Goal: Find specific page/section: Find specific page/section

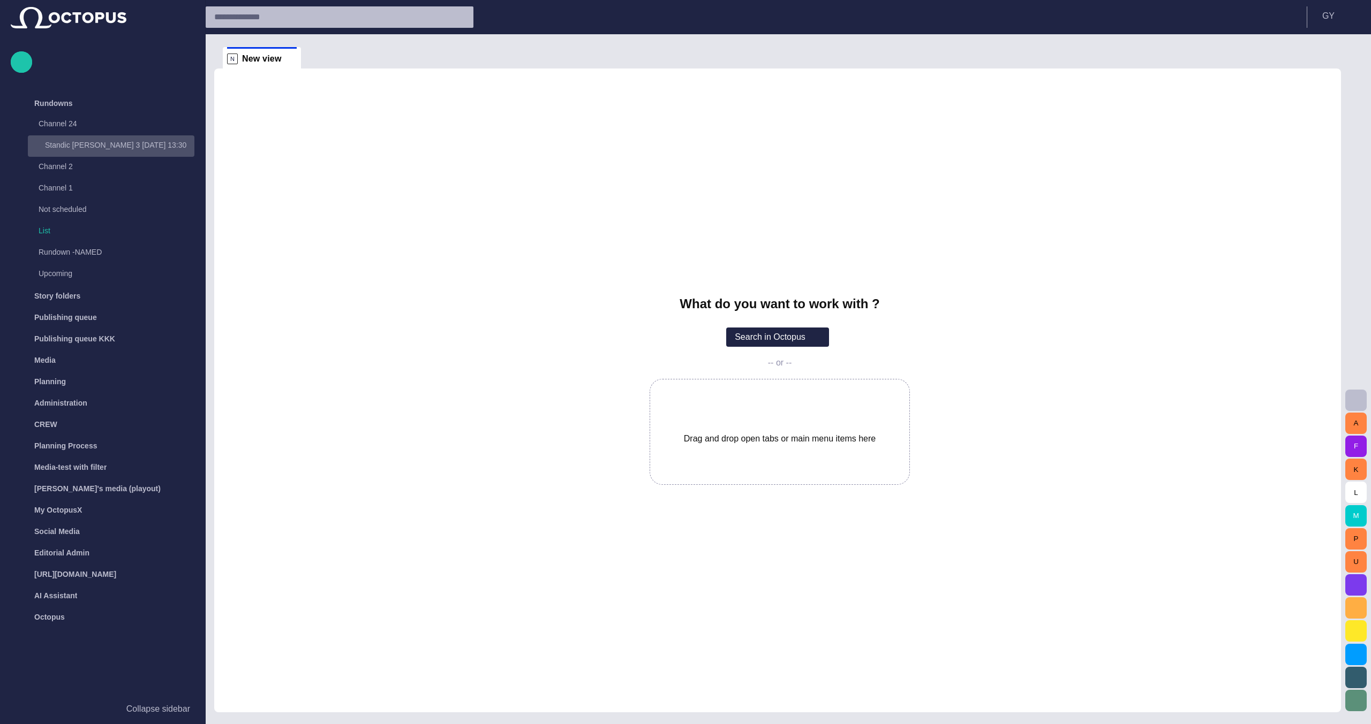
click at [69, 145] on p "Standic [PERSON_NAME] 3 [DATE] 13:30" at bounding box center [119, 145] width 149 height 11
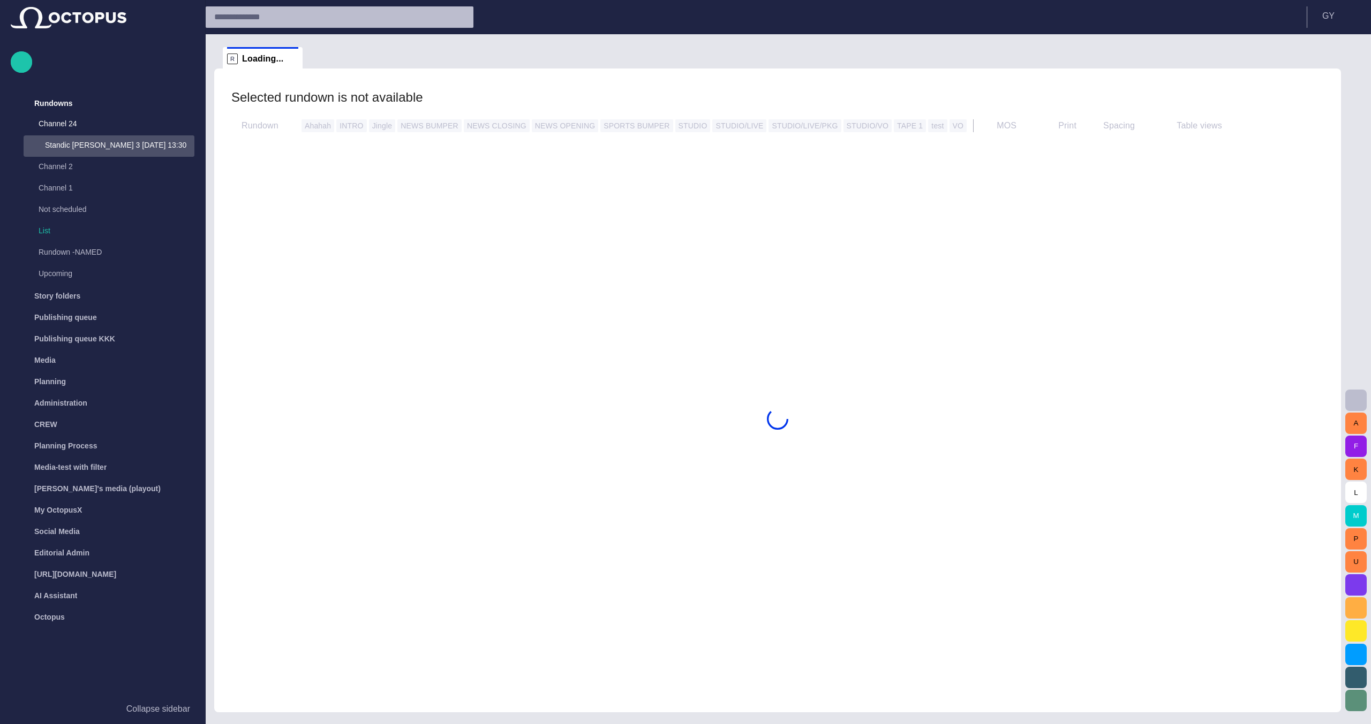
click at [69, 145] on p "Standic [PERSON_NAME] 3 [DATE] 13:30" at bounding box center [119, 145] width 149 height 11
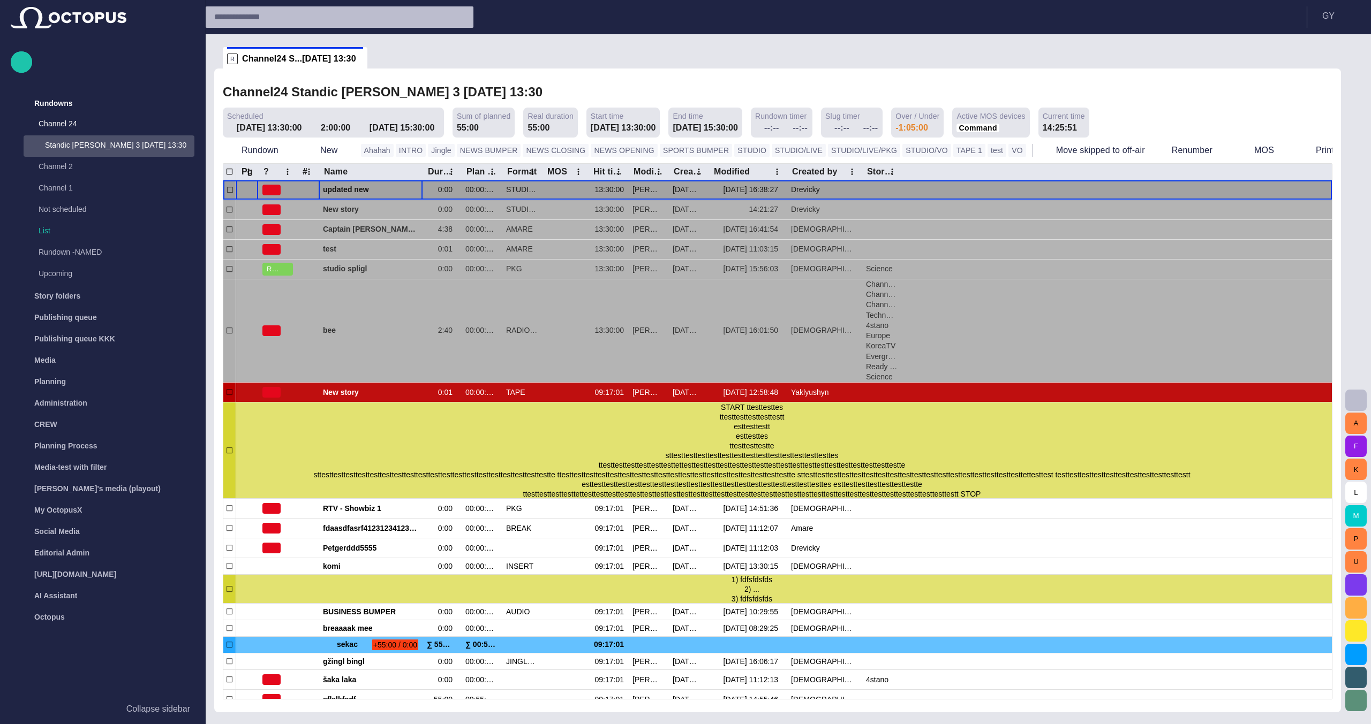
click at [344, 192] on span "updated new" at bounding box center [370, 190] width 95 height 10
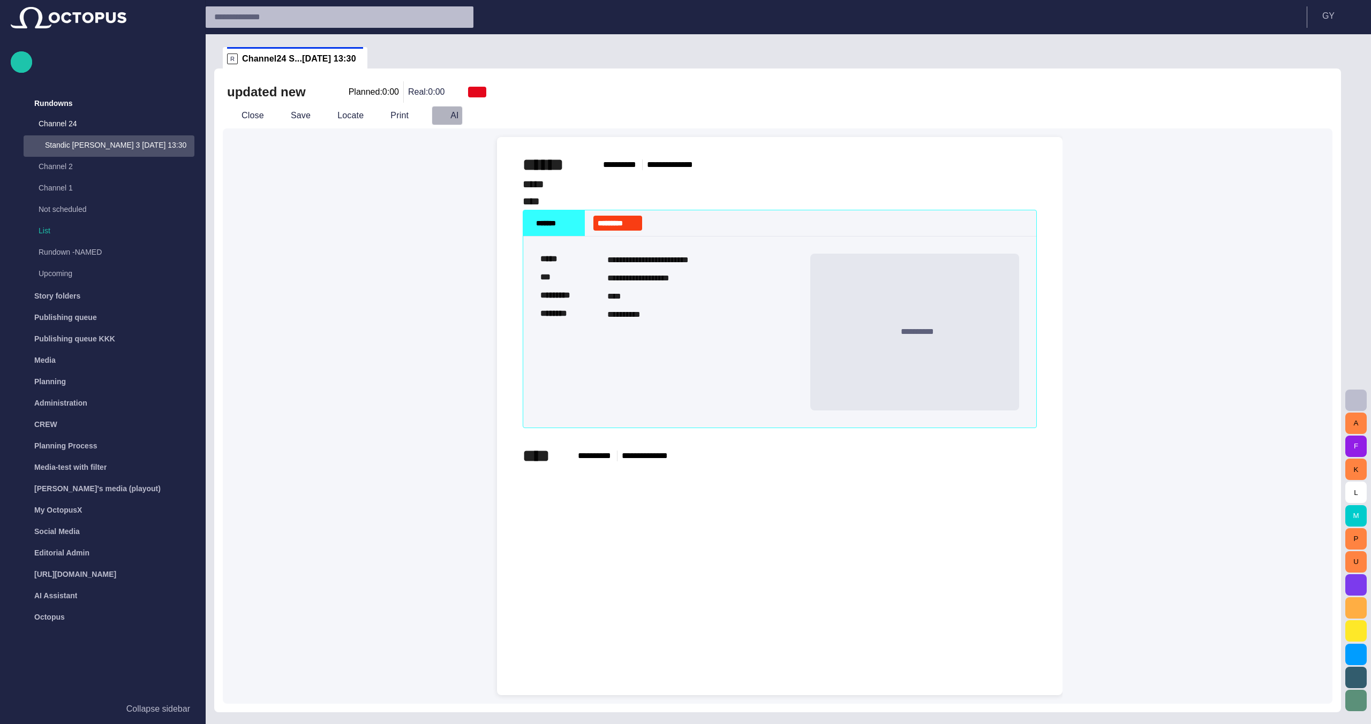
click at [435, 122] on button "AI" at bounding box center [446, 115] width 31 height 19
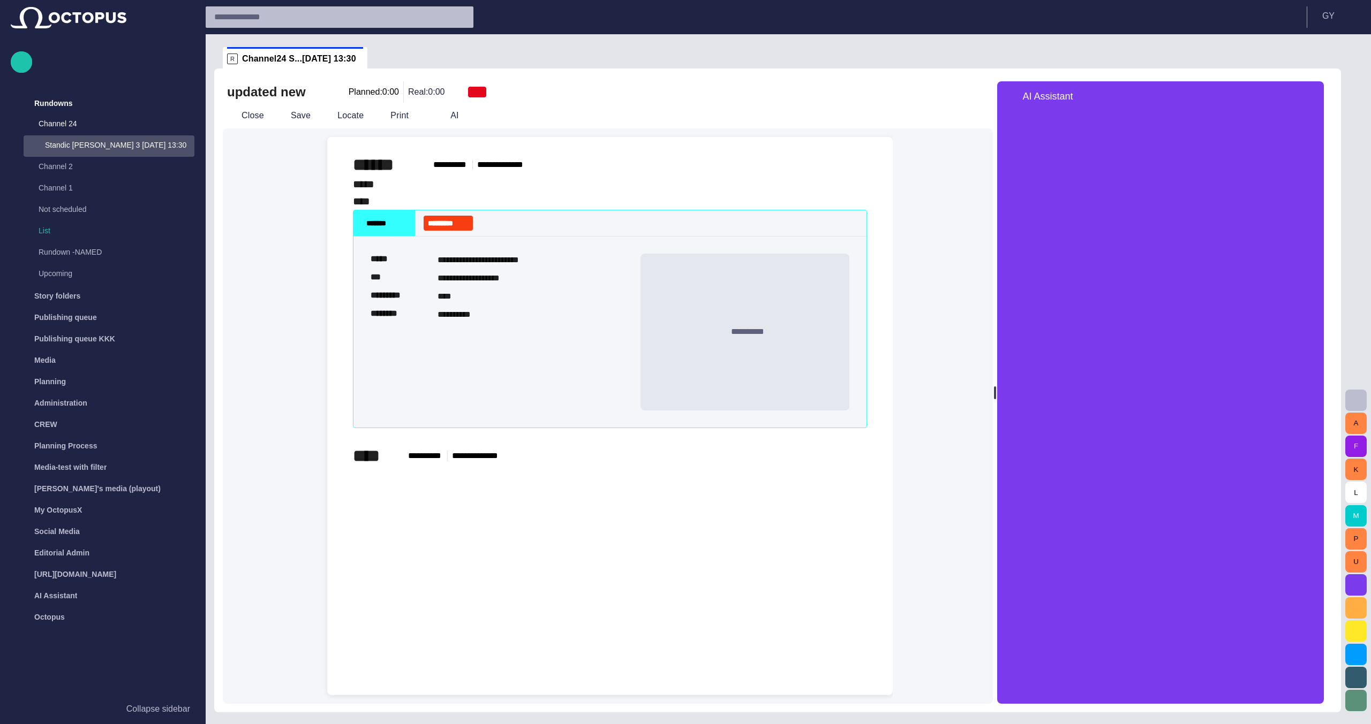
drag, startPoint x: 1000, startPoint y: 527, endPoint x: 938, endPoint y: 487, distance: 73.8
click at [938, 487] on div "**********" at bounding box center [608, 416] width 770 height 576
click at [1355, 579] on button "button" at bounding box center [1355, 584] width 21 height 21
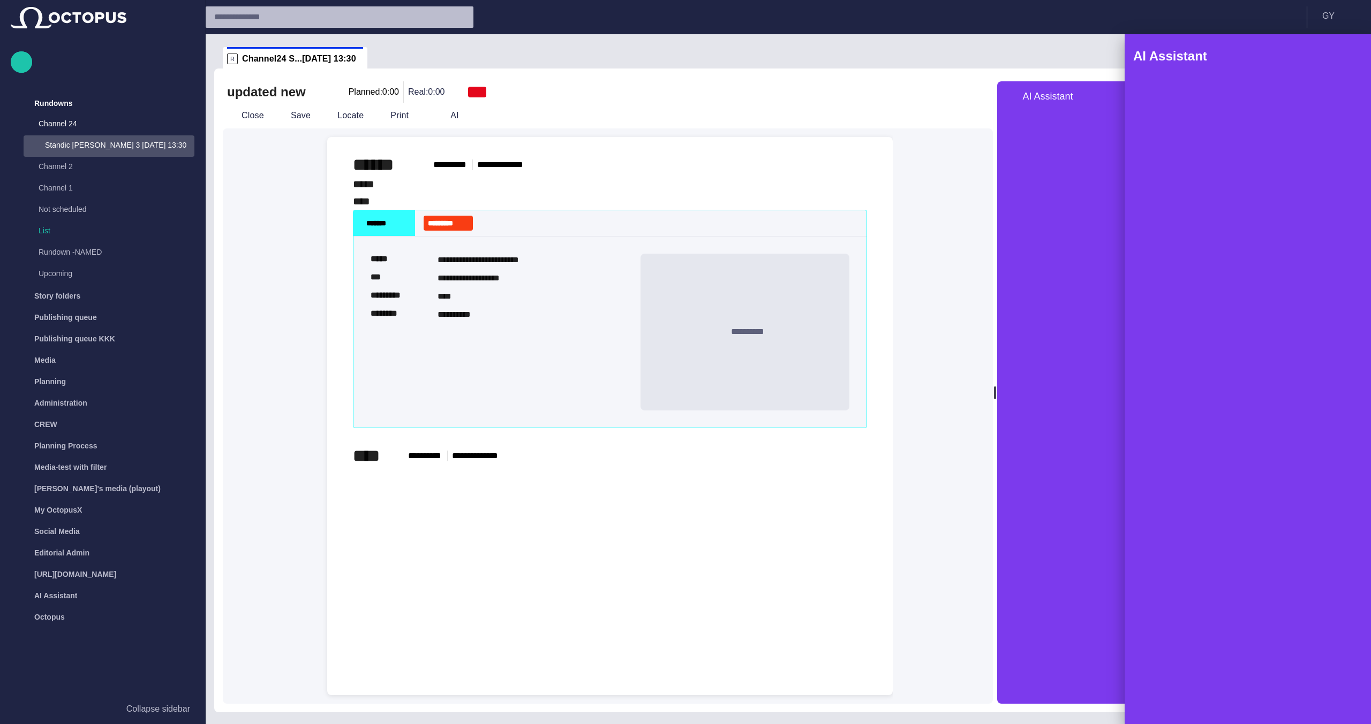
click at [1101, 517] on div at bounding box center [685, 362] width 1371 height 724
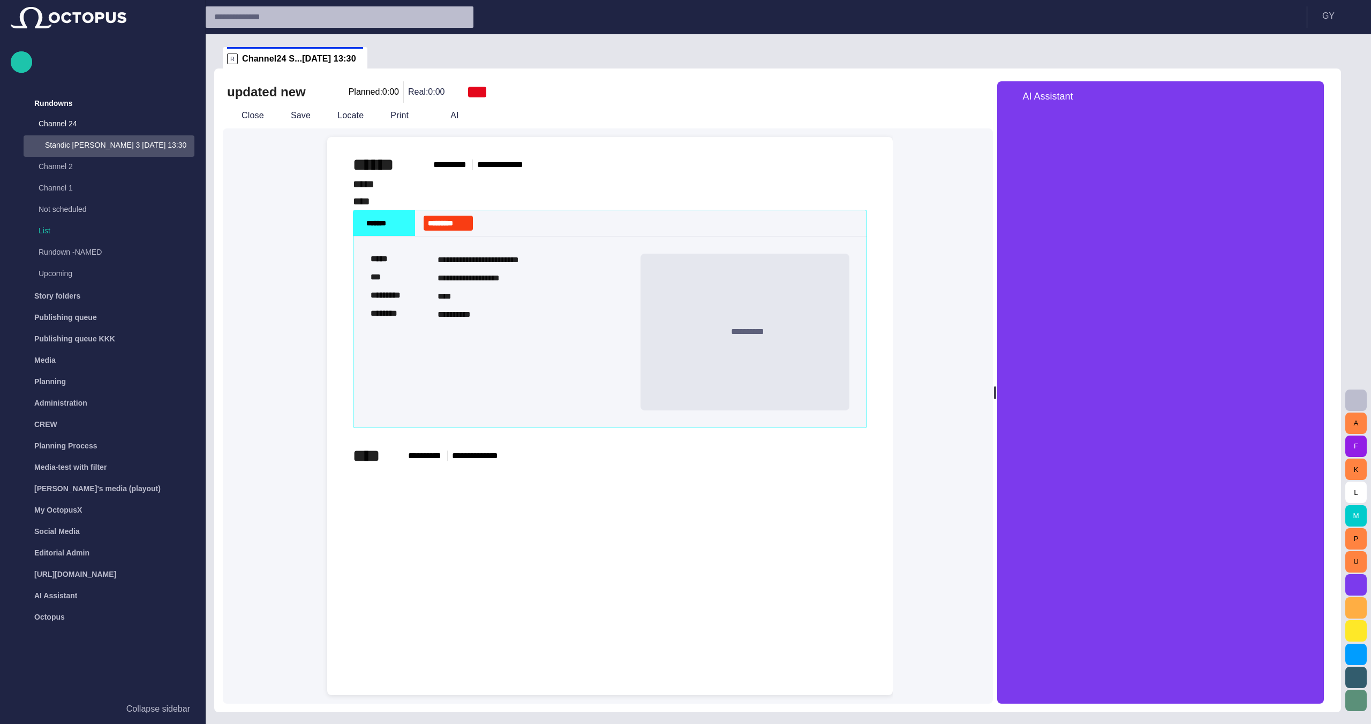
click at [1315, 96] on span "button" at bounding box center [1309, 96] width 13 height 13
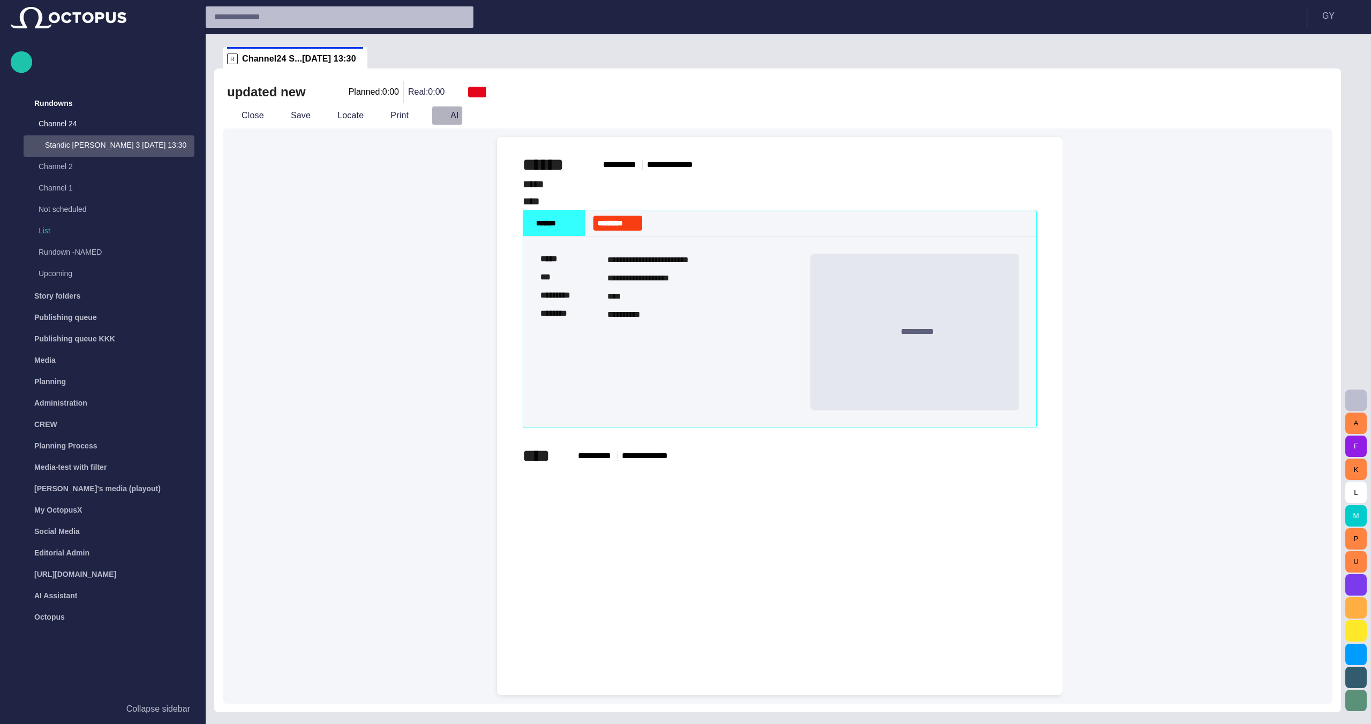
click at [435, 117] on span "button" at bounding box center [440, 115] width 11 height 11
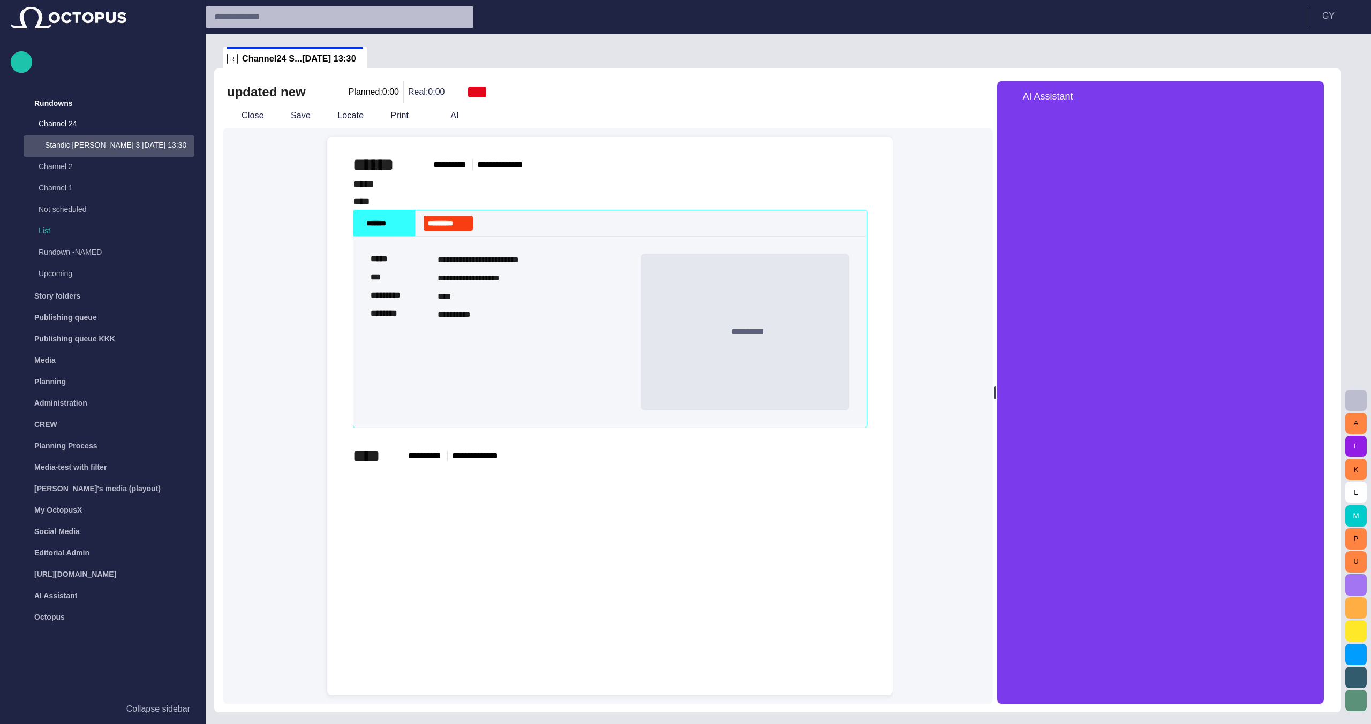
click at [1361, 587] on span "button" at bounding box center [1355, 585] width 13 height 13
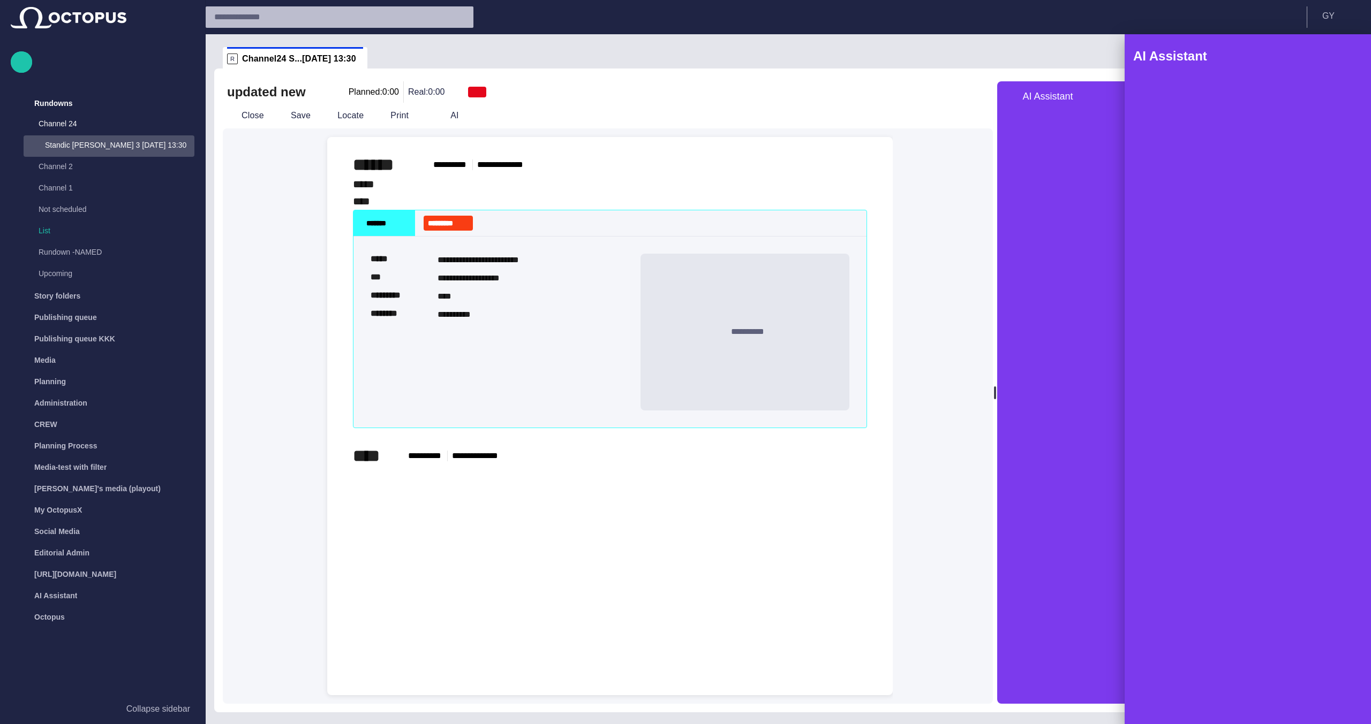
click at [1350, 54] on span "button" at bounding box center [1346, 56] width 13 height 13
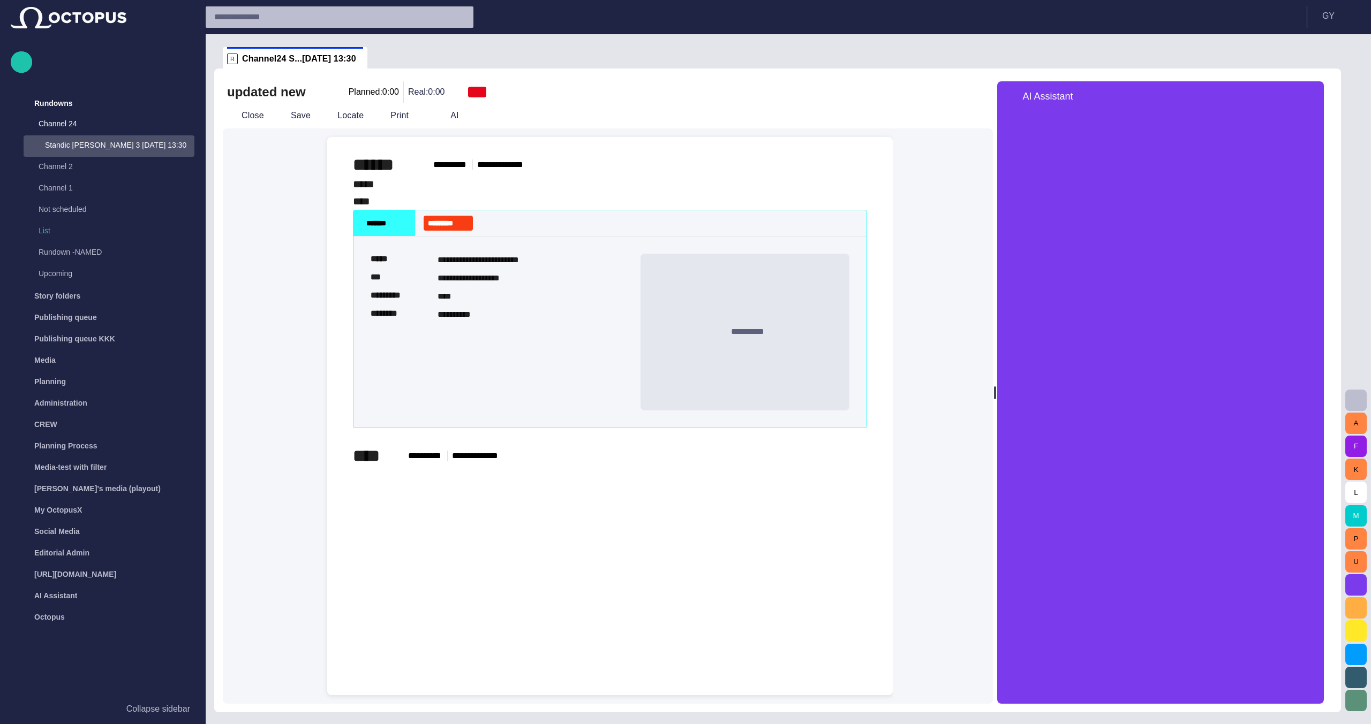
click at [1315, 92] on span "button" at bounding box center [1309, 96] width 13 height 13
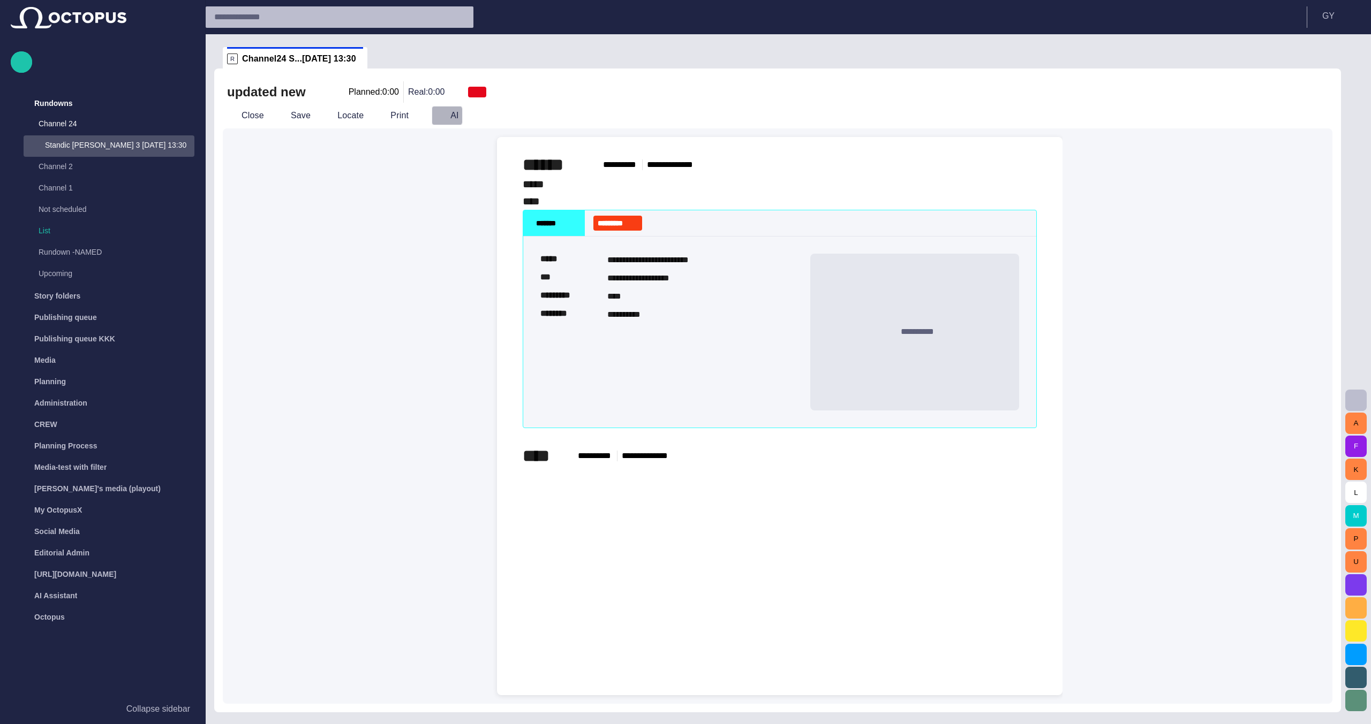
click at [435, 116] on span "button" at bounding box center [440, 115] width 11 height 11
